Goal: Transaction & Acquisition: Purchase product/service

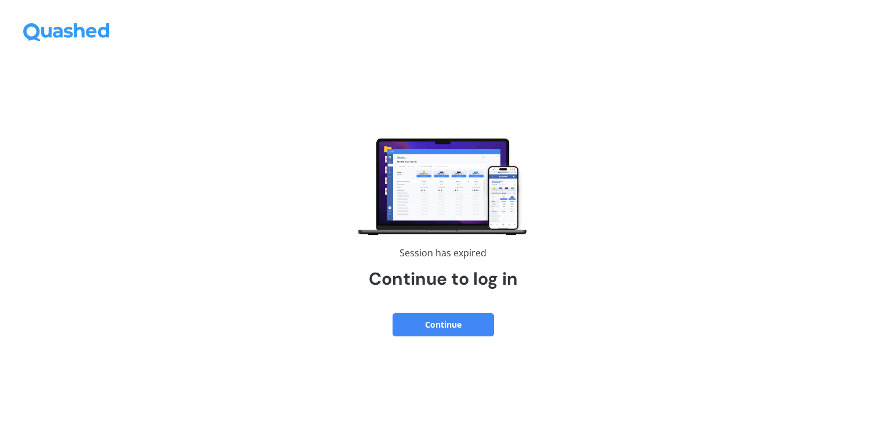
click at [456, 328] on button "Continue" at bounding box center [443, 324] width 101 height 23
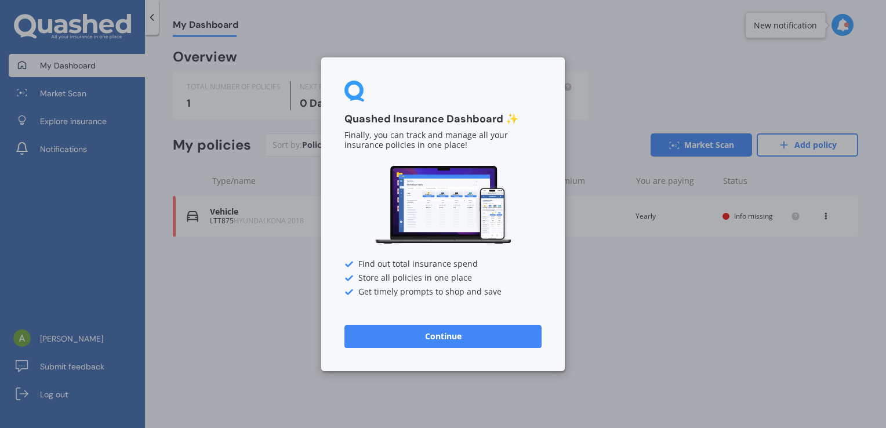
click at [480, 339] on button "Continue" at bounding box center [442, 335] width 197 height 23
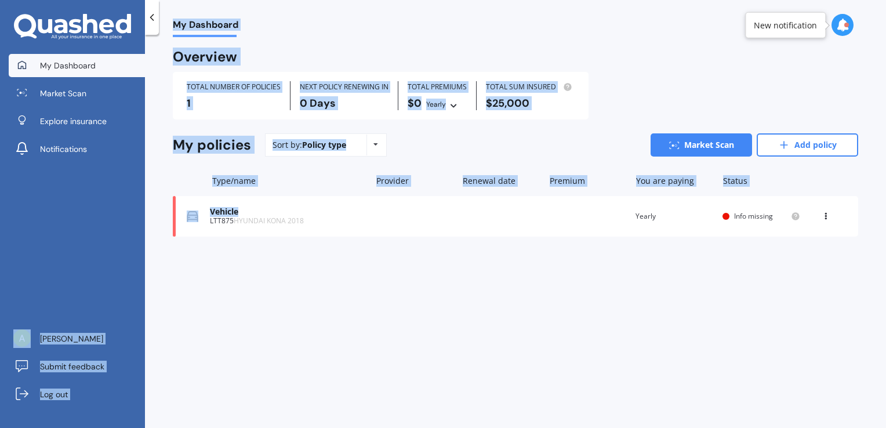
drag, startPoint x: 144, startPoint y: 223, endPoint x: 197, endPoint y: 332, distance: 121.4
click at [197, 332] on div "My Dashboard Market Scan Explore insurance Notifications [PERSON_NAME] Submit f…" at bounding box center [443, 214] width 886 height 428
click at [208, 307] on div "My Dashboard Overview TOTAL NUMBER OF POLICIES 1 NEXT POLICY RENEWING [DATE] TO…" at bounding box center [515, 233] width 741 height 393
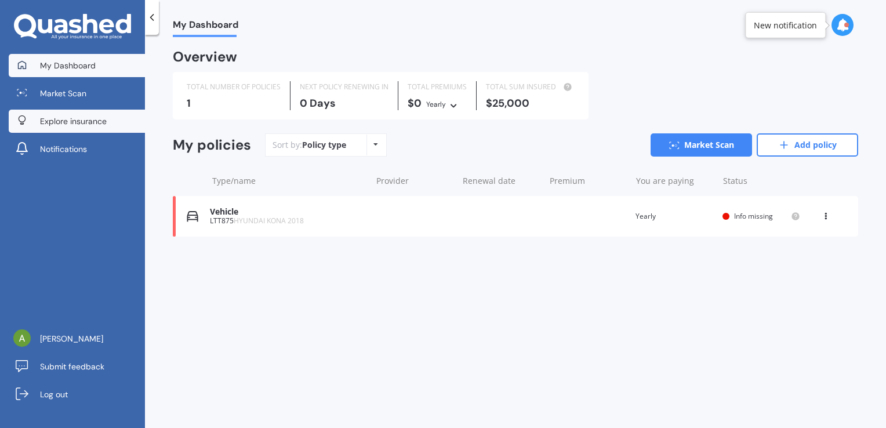
click at [89, 126] on span "Explore insurance" at bounding box center [73, 121] width 67 height 12
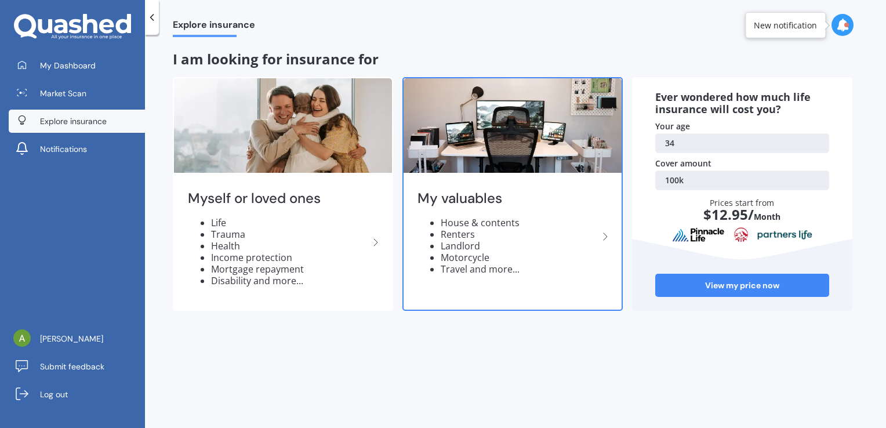
click at [558, 233] on li "Renters" at bounding box center [520, 234] width 158 height 12
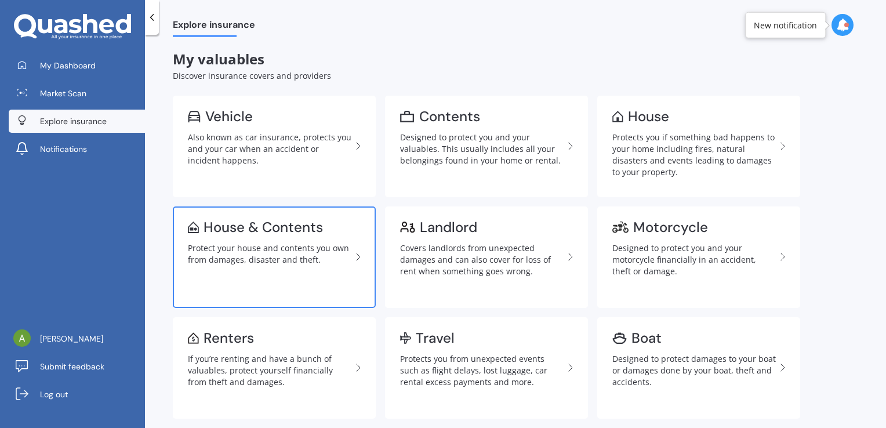
click at [281, 248] on div "Protect your house and contents you own from damages, disaster and theft." at bounding box center [270, 253] width 164 height 23
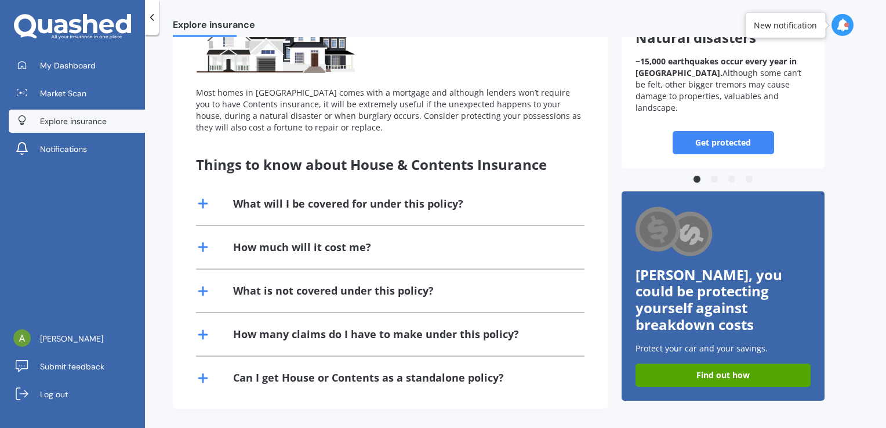
scroll to position [2, 0]
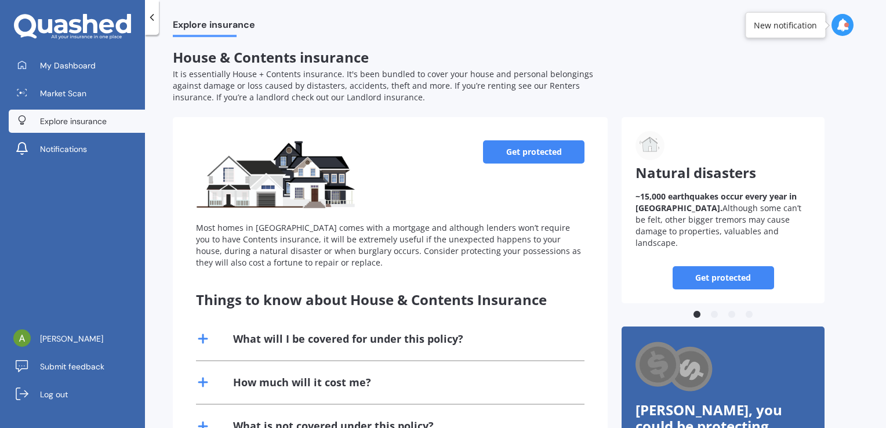
click at [539, 158] on link "Get protected" at bounding box center [533, 151] width 101 height 23
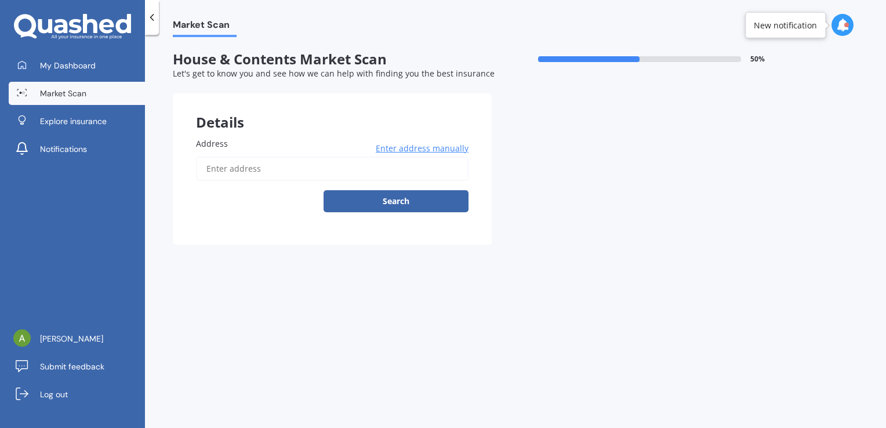
click at [350, 169] on input "Address" at bounding box center [332, 169] width 273 height 24
type input "[STREET_ADDRESS]"
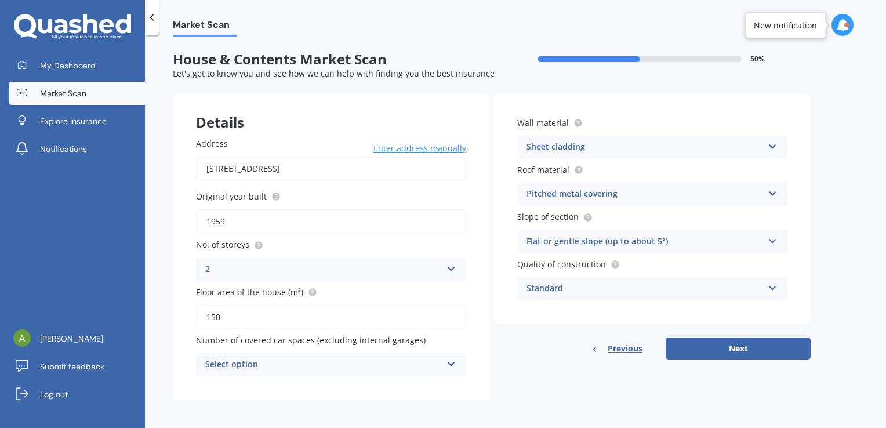
click at [312, 263] on div "2" at bounding box center [323, 270] width 237 height 14
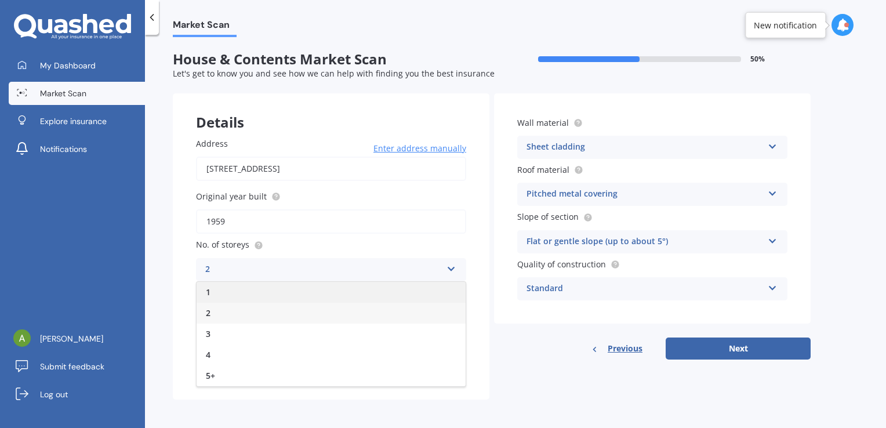
click at [288, 290] on div "1" at bounding box center [331, 292] width 269 height 21
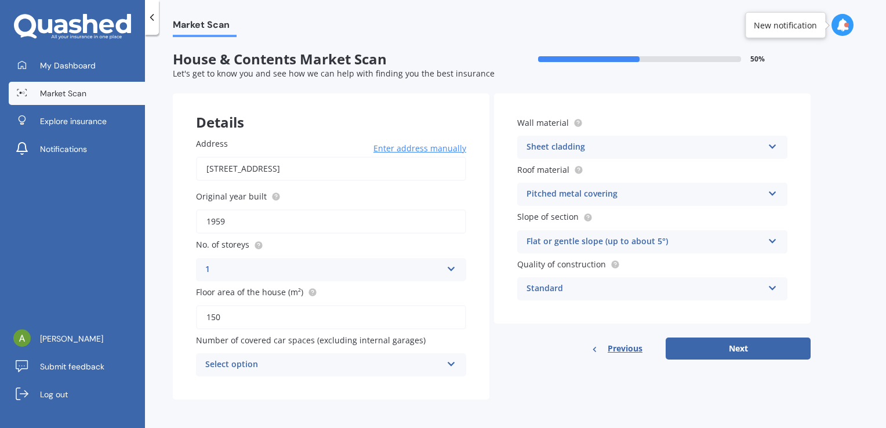
click at [265, 326] on input "150" at bounding box center [331, 317] width 270 height 24
type input "1"
type input "205"
click at [341, 369] on div "Select option" at bounding box center [323, 365] width 237 height 14
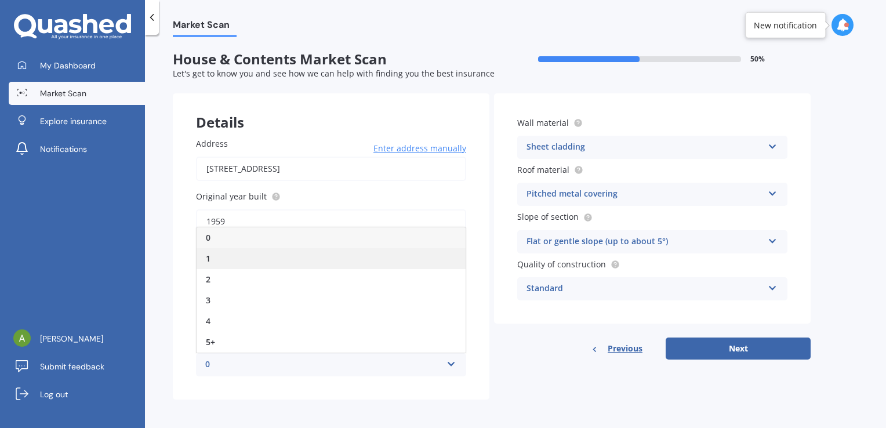
drag, startPoint x: 309, startPoint y: 267, endPoint x: 257, endPoint y: 250, distance: 53.7
drag, startPoint x: 257, startPoint y: 250, endPoint x: 234, endPoint y: 259, distance: 25.3
click at [234, 259] on div "1" at bounding box center [331, 258] width 269 height 21
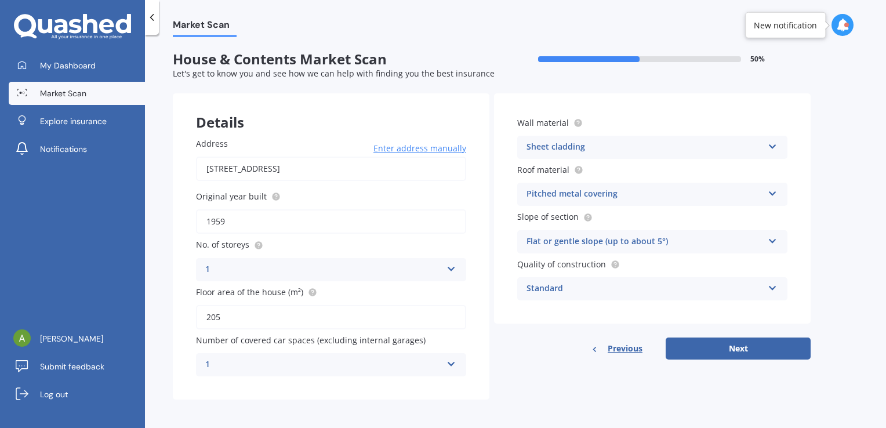
click at [636, 147] on div "Sheet cladding" at bounding box center [645, 147] width 237 height 14
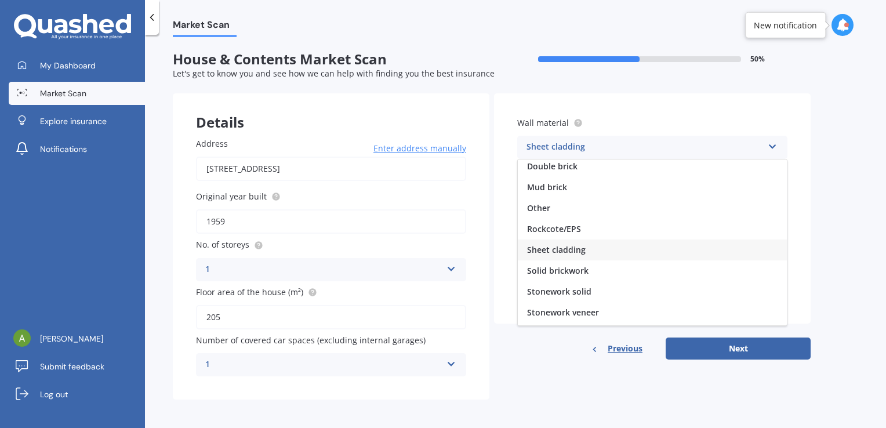
scroll to position [105, 0]
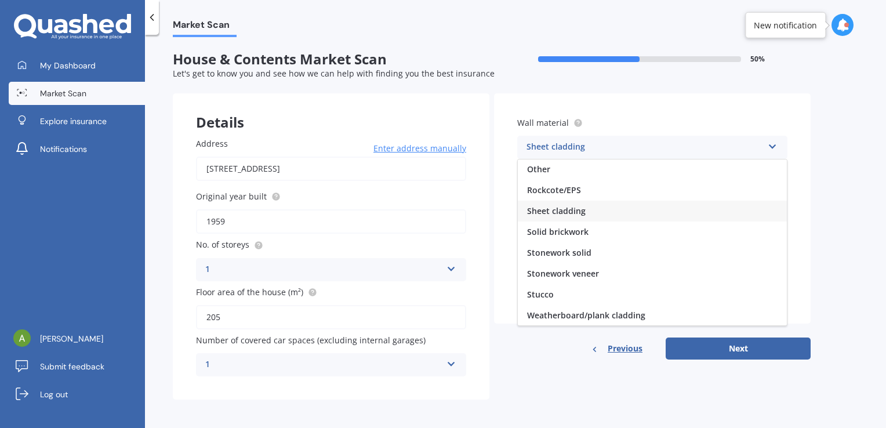
click at [554, 322] on div "Weatherboard/plank cladding" at bounding box center [652, 315] width 269 height 21
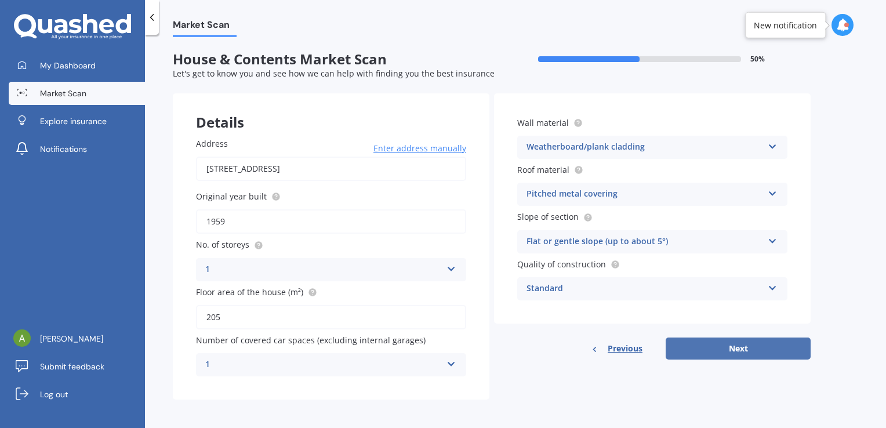
click at [719, 349] on button "Next" at bounding box center [738, 349] width 145 height 22
select select "25"
select select "02"
select select "1991"
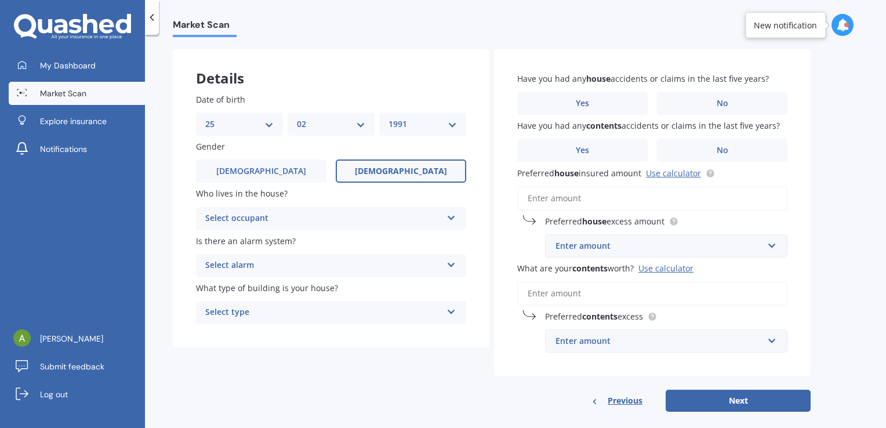
scroll to position [45, 0]
click at [230, 226] on div "Select occupant Owner Owner + Boarder" at bounding box center [331, 217] width 270 height 23
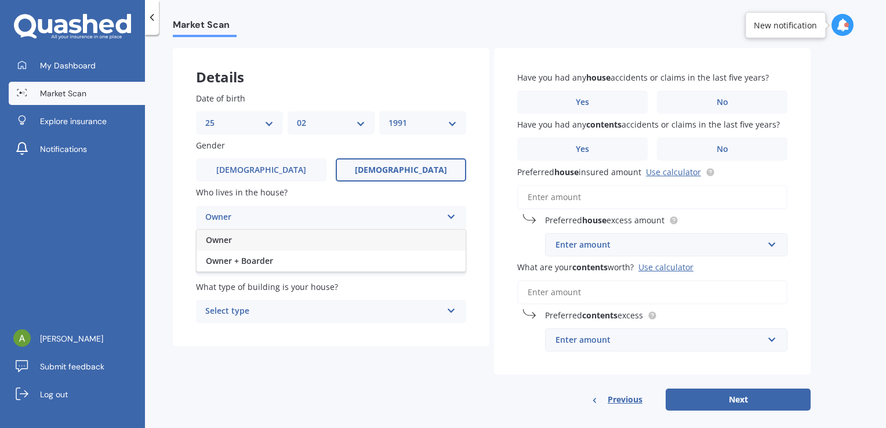
click at [267, 238] on div "Owner" at bounding box center [331, 240] width 269 height 21
click at [267, 262] on div "Select alarm" at bounding box center [323, 264] width 237 height 14
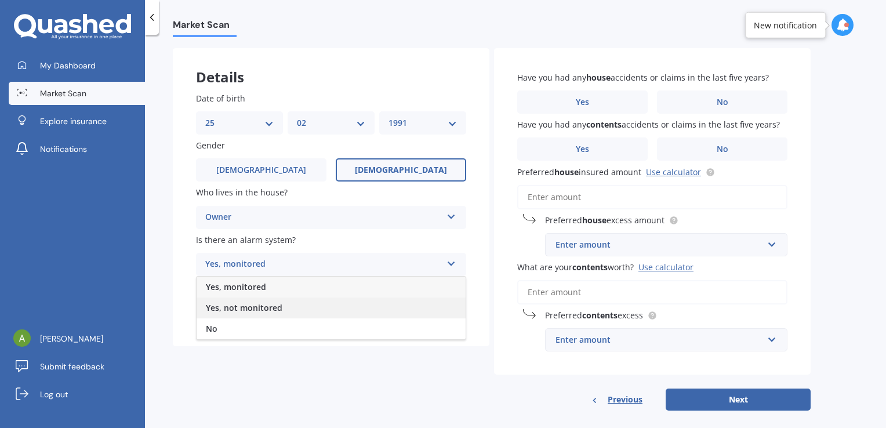
click at [281, 304] on span "Yes, not monitored" at bounding box center [244, 307] width 77 height 11
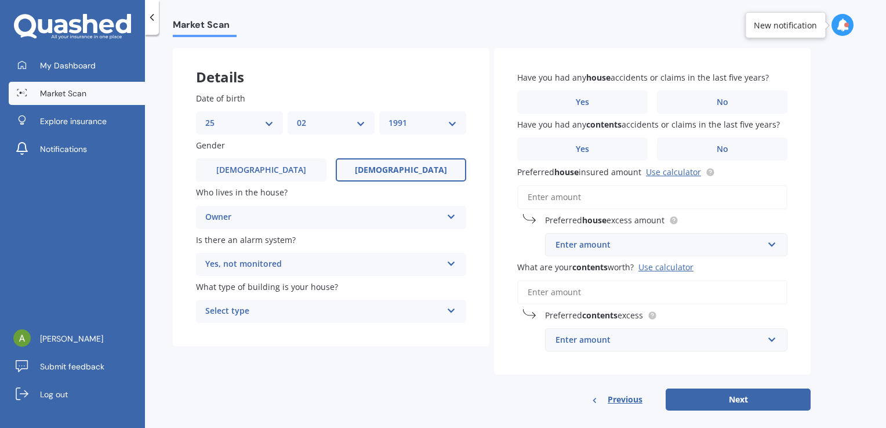
click at [304, 313] on div "Select type" at bounding box center [323, 311] width 237 height 14
click at [303, 336] on div "Freestanding" at bounding box center [331, 334] width 269 height 21
click at [702, 93] on label "No" at bounding box center [722, 101] width 130 height 23
click at [0, 0] on input "No" at bounding box center [0, 0] width 0 height 0
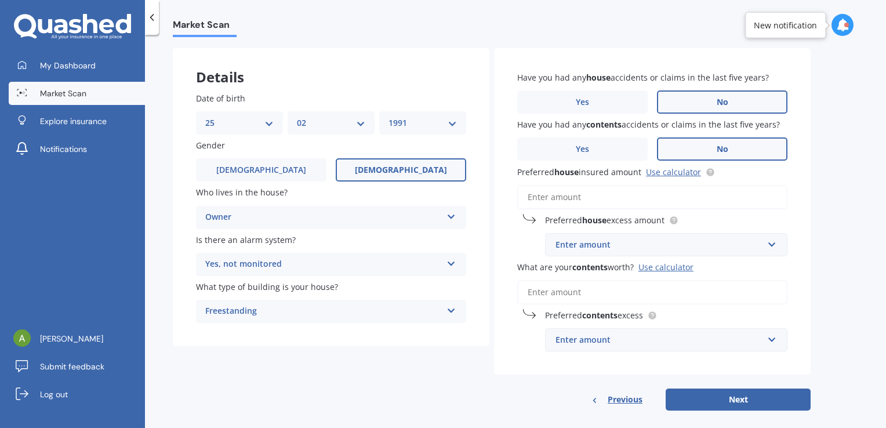
click at [709, 155] on label "No" at bounding box center [722, 148] width 130 height 23
click at [0, 0] on input "No" at bounding box center [0, 0] width 0 height 0
click at [566, 193] on input "Preferred house insured amount Use calculator" at bounding box center [652, 197] width 270 height 24
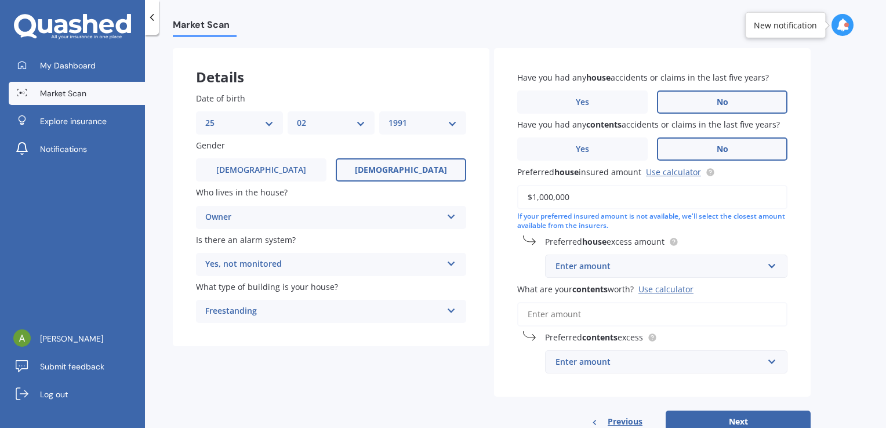
type input "$1,000,000"
click at [592, 266] on div "Enter amount" at bounding box center [660, 266] width 208 height 13
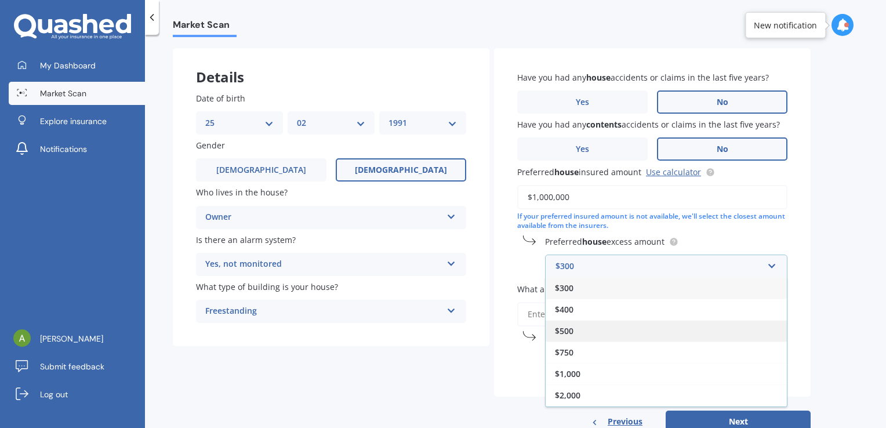
click at [563, 329] on span "$500" at bounding box center [564, 330] width 19 height 11
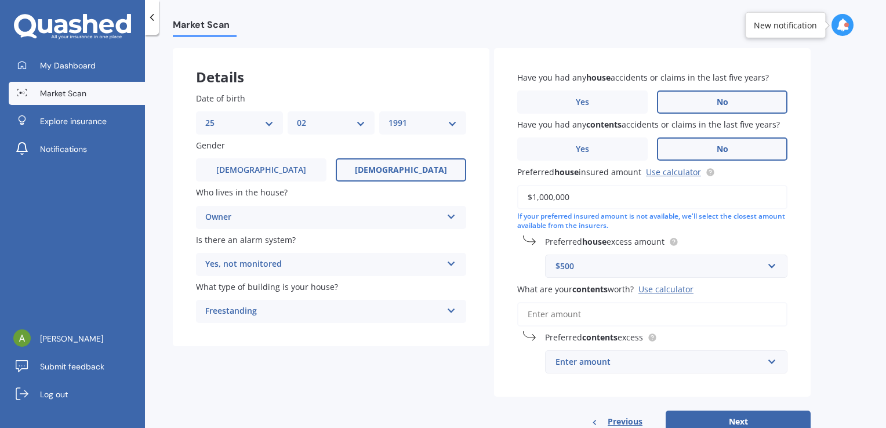
click at [594, 308] on input "What are your contents worth? Use calculator" at bounding box center [652, 314] width 270 height 24
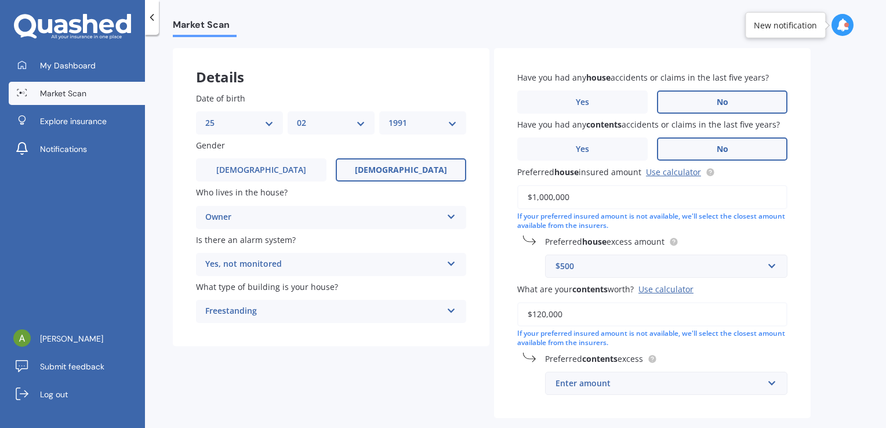
type input "$120,000"
click at [619, 380] on div "Enter amount" at bounding box center [660, 383] width 208 height 13
type input "500"
click at [714, 412] on div "Have you had any house accidents or claims in the last five years? Yes No Have …" at bounding box center [652, 233] width 317 height 371
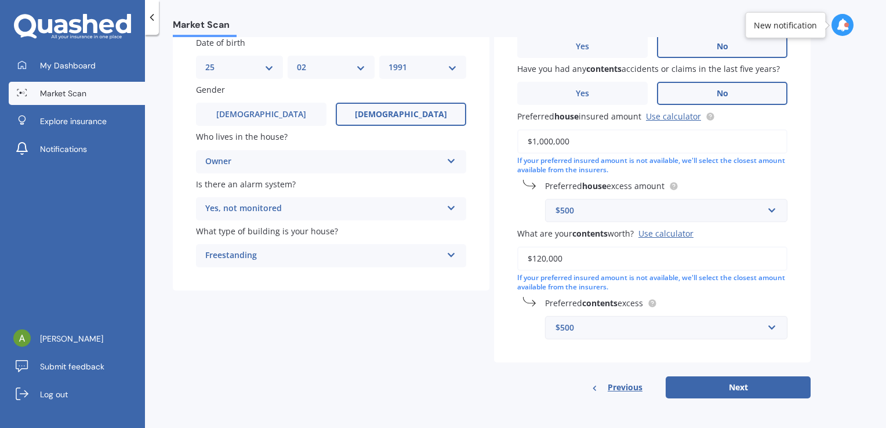
click at [779, 378] on button "Next" at bounding box center [738, 387] width 145 height 22
select select "25"
select select "02"
select select "1991"
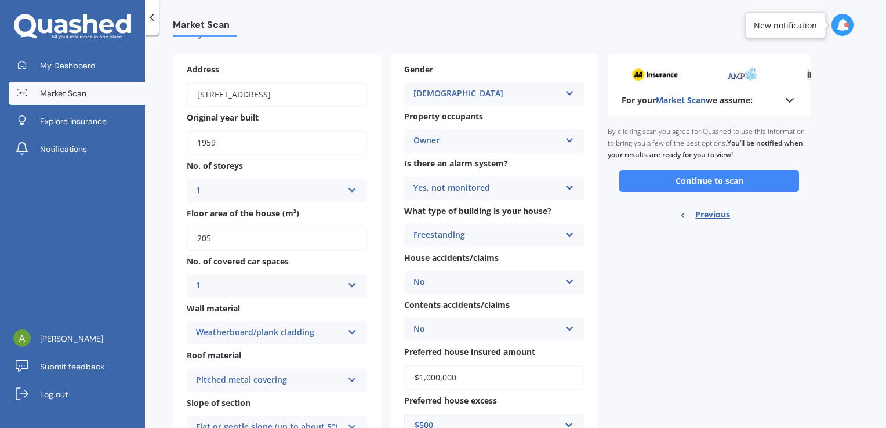
scroll to position [39, 0]
click at [737, 181] on button "Continue to scan" at bounding box center [709, 181] width 180 height 22
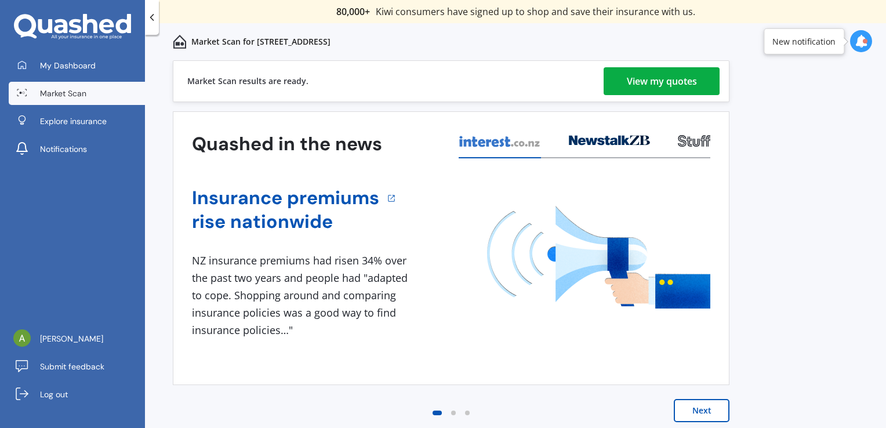
click at [654, 79] on div "View my quotes" at bounding box center [662, 81] width 70 height 28
